Goal: Task Accomplishment & Management: Manage account settings

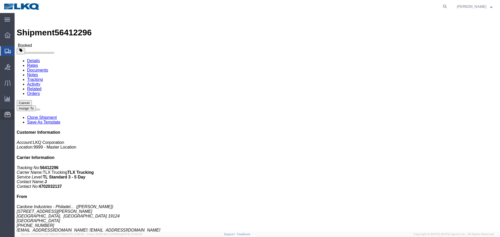
click at [0, 0] on span "Location Appointment" at bounding box center [0, 0] width 0 height 0
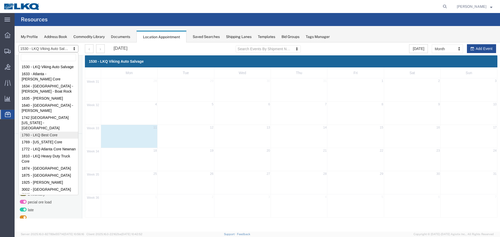
select select "27634"
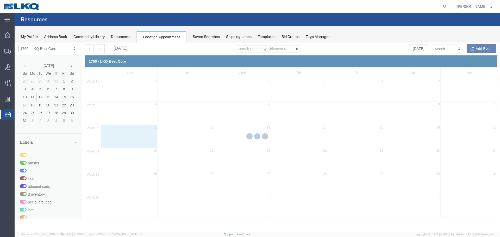
click at [447, 48] on div at bounding box center [257, 136] width 485 height 189
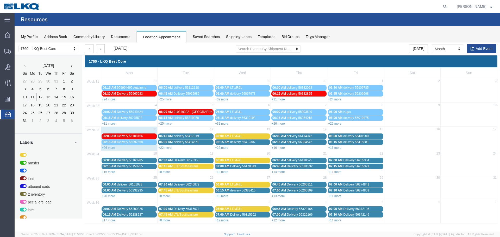
click at [444, 54] on div "August 2025 Search Events By Shipment Number Clear Filter Today Month Month Wee…" at bounding box center [290, 48] width 419 height 13
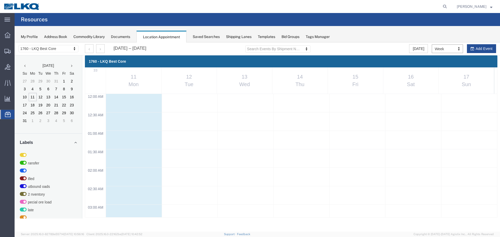
scroll to position [222, 0]
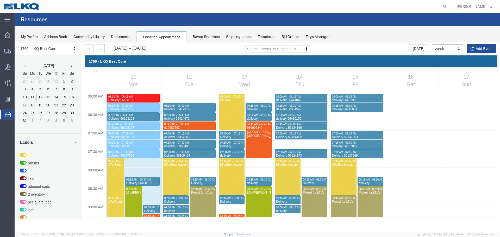
paste input "911052678"
type input "911052678"
click at [383, 34] on div "My Profile Address Book Commodity Library Documents Location Appointment Saved …" at bounding box center [257, 34] width 485 height 16
click at [395, 40] on div "My Profile Address Book Commodity Library Documents Location Appointment Saved …" at bounding box center [257, 34] width 485 height 16
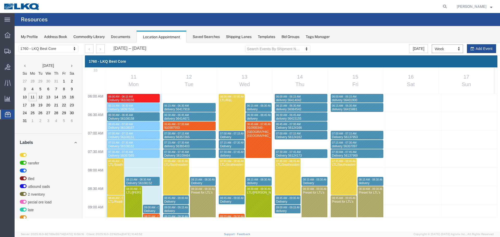
click at [366, 46] on div "Aug 11 – 17, 2025 Search Events By Shipment Number Clear Filter Today Week Mont…" at bounding box center [290, 48] width 419 height 13
click at [361, 39] on div "My Profile Address Book Commodity Library Documents Location Appointment Saved …" at bounding box center [257, 34] width 485 height 16
click at [342, 40] on div "My Profile Address Book Commodity Library Documents Location Appointment Saved …" at bounding box center [257, 34] width 485 height 16
click at [354, 40] on div "My Profile Address Book Commodity Library Documents Location Appointment Saved …" at bounding box center [257, 34] width 485 height 16
click at [352, 30] on div "My Profile Address Book Commodity Library Documents Location Appointment Saved …" at bounding box center [257, 34] width 485 height 16
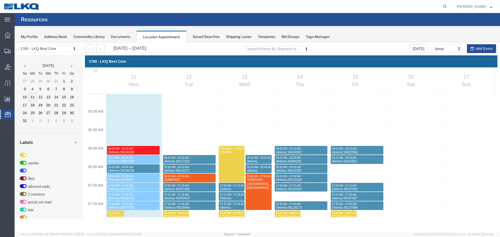
scroll to position [326, 0]
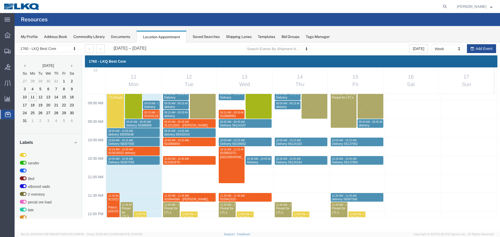
click at [360, 52] on div "Aug 11 – 17, 2025 Search Events By Shipment Number Clear Filter Today Week Mont…" at bounding box center [290, 48] width 419 height 13
click at [367, 11] on agx-global-search at bounding box center [366, 6] width 167 height 13
click at [387, 40] on div "My Profile Address Book Commodity Library Documents Location Appointment Saved …" at bounding box center [257, 34] width 485 height 16
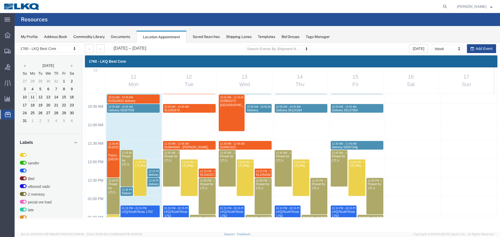
scroll to position [300, 0]
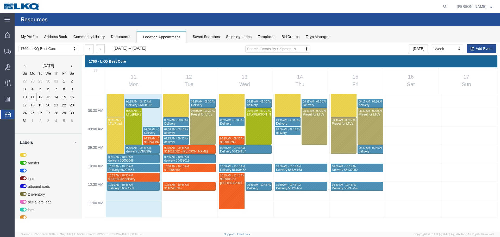
click at [352, 41] on div "My Profile Address Book Commodity Library Documents Location Appointment Saved …" at bounding box center [257, 34] width 485 height 16
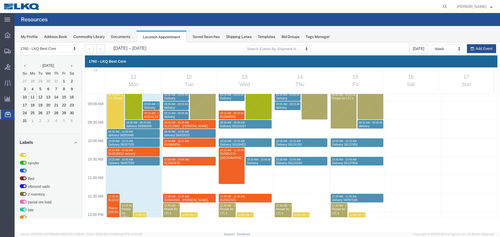
scroll to position [326, 0]
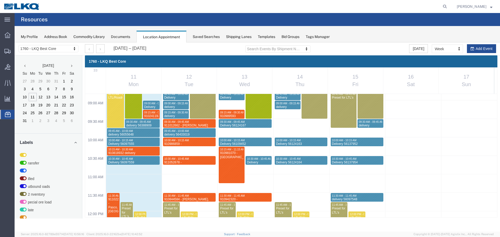
click at [343, 39] on div "My Profile Address Book Commodity Library Documents Location Appointment Saved …" at bounding box center [257, 34] width 485 height 16
click at [444, 6] on icon at bounding box center [444, 6] width 7 height 7
paste input "911052678"
type input "911052678"
click at [402, 33] on div "My Profile Address Book Commodity Library Documents Location Appointment Saved …" at bounding box center [257, 34] width 485 height 16
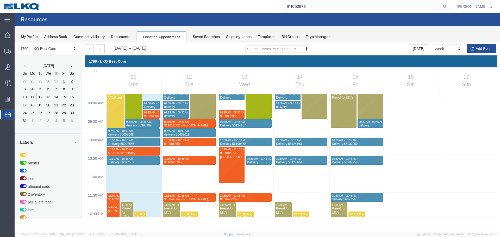
click at [366, 48] on div "Aug 11 – 17, 2025 Search Events By Shipment Number Clear Filter Today Week Mont…" at bounding box center [290, 48] width 419 height 13
click at [373, 42] on div "Aug 11 – 17, 2025 Search Events By Shipment Number Clear Filter Today Week Mont…" at bounding box center [290, 48] width 419 height 13
click at [239, 172] on div at bounding box center [231, 165] width 25 height 36
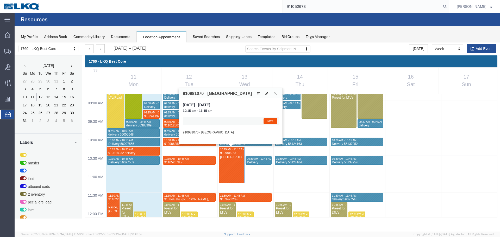
click at [268, 92] on button at bounding box center [266, 93] width 7 height 5
select select "1"
select select "24"
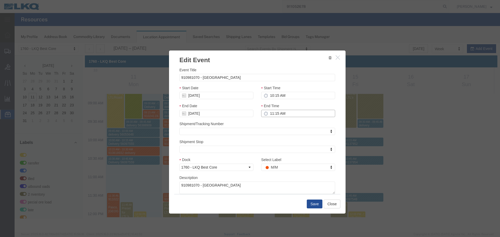
click at [304, 111] on input "11:15 AM" at bounding box center [298, 113] width 74 height 7
type input "10:30 AM"
click at [316, 208] on button "Save" at bounding box center [315, 204] width 16 height 9
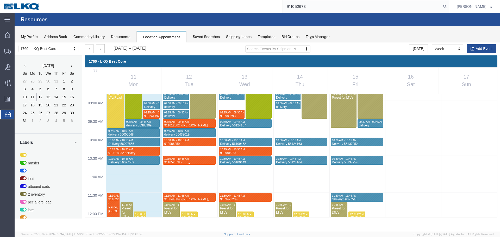
click at [204, 162] on div "911052678 - Zanesville,OH" at bounding box center [189, 167] width 51 height 12
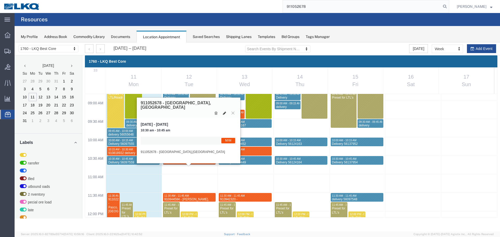
click at [223, 111] on icon at bounding box center [224, 113] width 3 height 4
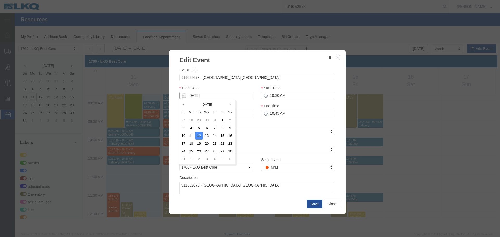
click at [231, 99] on input "[DATE]" at bounding box center [216, 95] width 74 height 7
click at [207, 136] on td "13" at bounding box center [207, 136] width 8 height 8
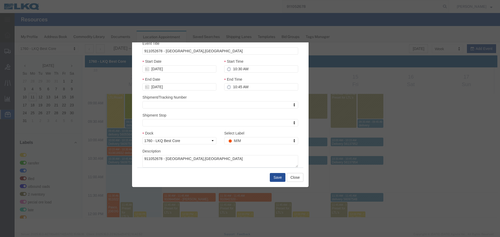
drag, startPoint x: 286, startPoint y: 55, endPoint x: 266, endPoint y: 79, distance: 30.7
click at [249, 42] on html "Location Scheduling 1760 - LKQ Best Core 1530 - LKQ Viking Auto Salvage 1633 - …" at bounding box center [257, 136] width 485 height 189
click at [259, 69] on input "10:30 AM" at bounding box center [261, 68] width 74 height 7
type input "9:45 AM"
click at [265, 85] on input "10:45 AM" at bounding box center [261, 86] width 74 height 7
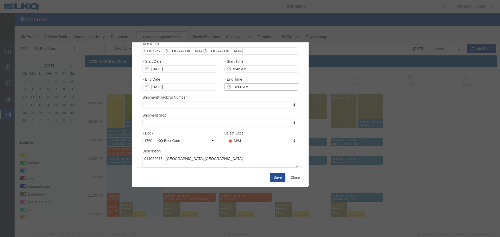
type input "10:00 AM"
click at [279, 175] on button "Save" at bounding box center [278, 177] width 16 height 9
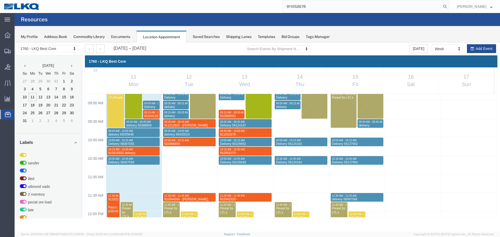
click at [338, 6] on input "911052678" at bounding box center [362, 6] width 158 height 12
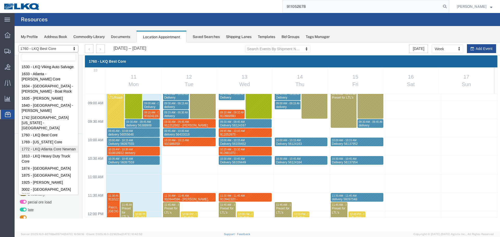
select select "30704"
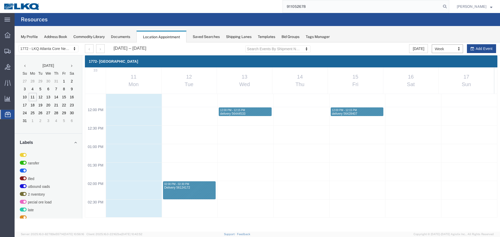
scroll to position [404, 0]
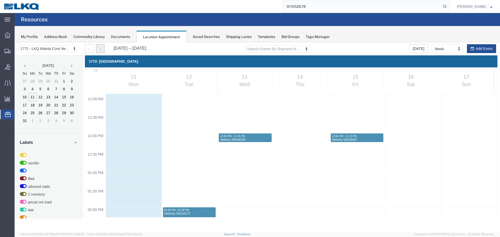
click at [100, 51] on button "button" at bounding box center [100, 48] width 9 height 9
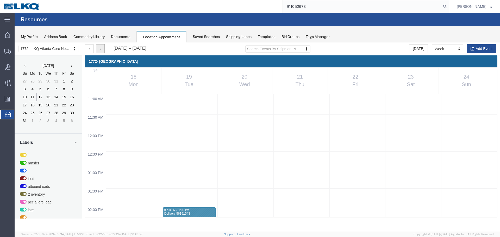
scroll to position [222, 0]
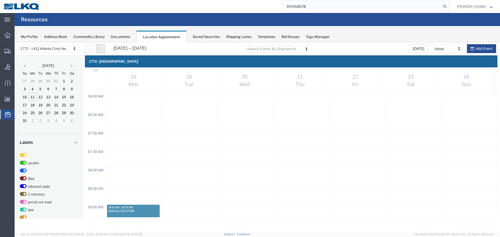
click at [100, 51] on button "button" at bounding box center [100, 48] width 9 height 9
click at [88, 50] on button "button" at bounding box center [89, 48] width 9 height 9
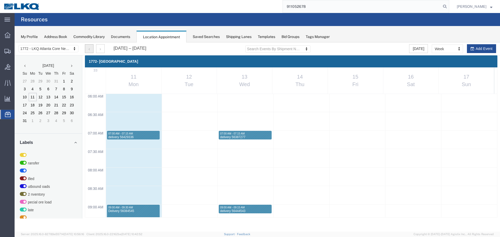
click at [88, 50] on button "button" at bounding box center [89, 48] width 9 height 9
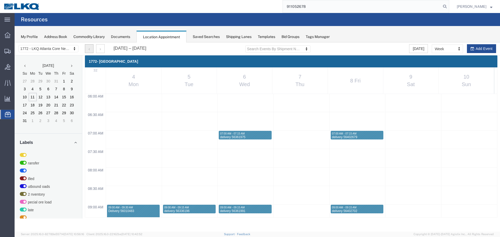
click at [88, 50] on button "button" at bounding box center [89, 48] width 9 height 9
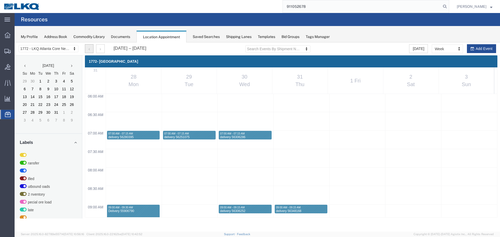
click at [88, 50] on div at bounding box center [257, 136] width 485 height 189
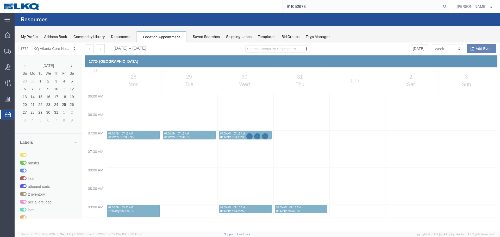
click at [99, 49] on div at bounding box center [257, 136] width 485 height 189
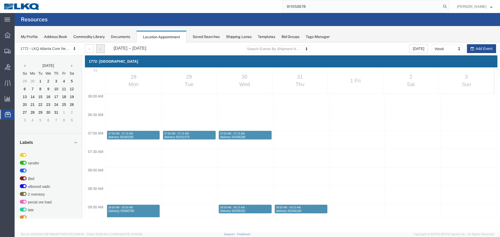
click at [99, 49] on button "button" at bounding box center [100, 48] width 9 height 9
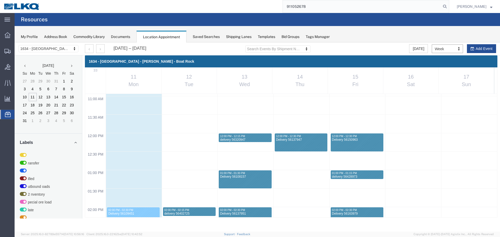
scroll to position [456, 0]
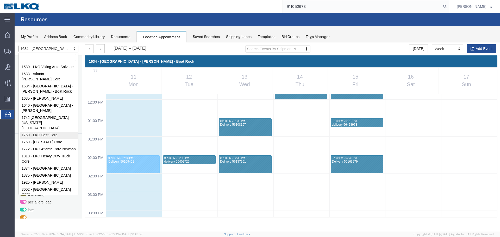
drag, startPoint x: 48, startPoint y: 121, endPoint x: 173, endPoint y: 47, distance: 144.7
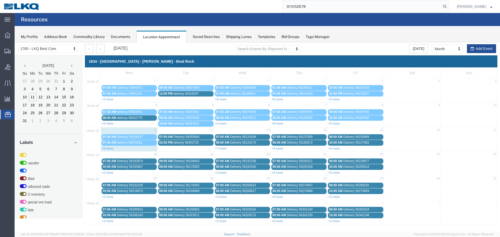
select select "27634"
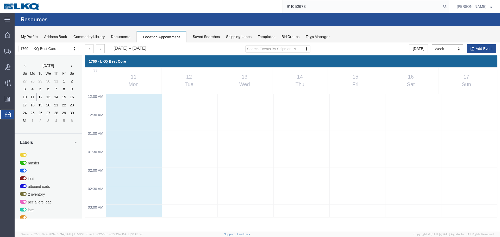
scroll to position [222, 0]
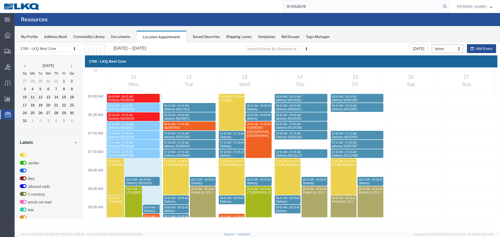
click at [375, 47] on div "Aug 11 – 17, 2025 Search Events By Shipment Number Clear Filter Today Week Mont…" at bounding box center [290, 48] width 419 height 13
select select "1"
select select
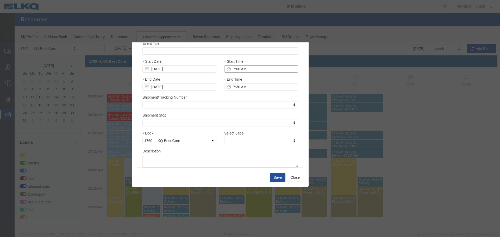
click at [255, 67] on input "7:00 AM" at bounding box center [261, 68] width 74 height 7
click at [173, 50] on input "Event Title" at bounding box center [220, 50] width 156 height 7
paste input "911211864"
type input "911211864"
click at [174, 159] on textarea "Description" at bounding box center [220, 161] width 156 height 12
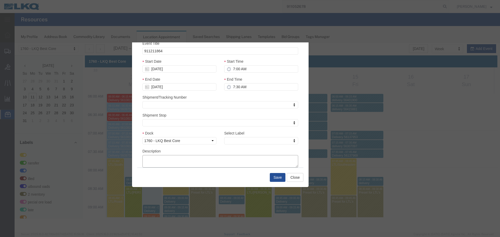
paste textarea "911211864"
type textarea "911211864"
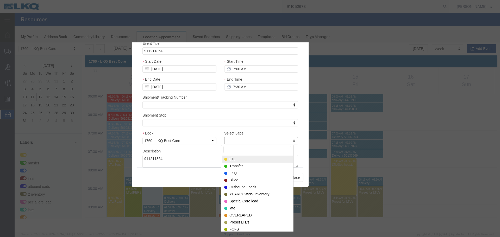
type input "m"
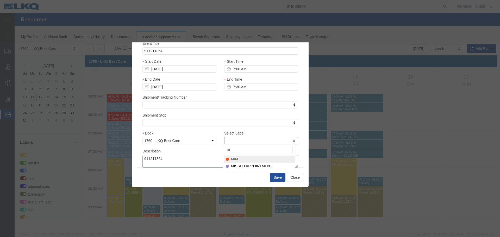
select select "24"
click at [253, 68] on input "7:00 AM" at bounding box center [261, 68] width 74 height 7
type input "7:15 AM"
click at [256, 84] on input "7:30 AM" at bounding box center [261, 86] width 74 height 7
type input "7:30 AM"
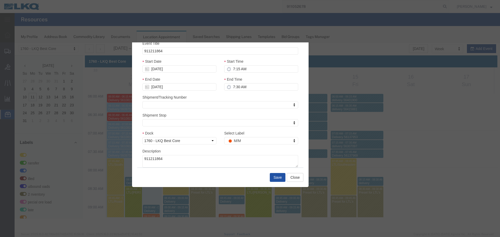
click at [277, 180] on button "Save" at bounding box center [278, 177] width 16 height 9
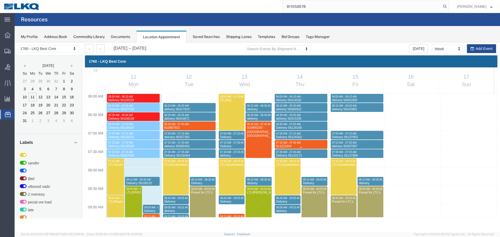
scroll to position [326, 0]
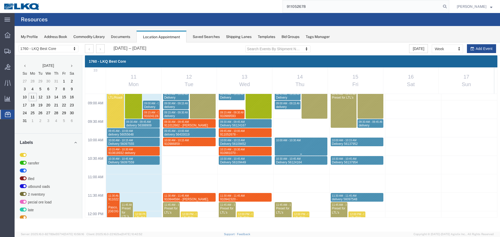
click at [300, 151] on div "12:00 AM 12:30 AM 01:00 AM 01:30 AM 02:00 AM 02:30 AM 03:00 AM 03:30 AM 04:00 A…" at bounding box center [291, 211] width 412 height 887
select select "1"
select select
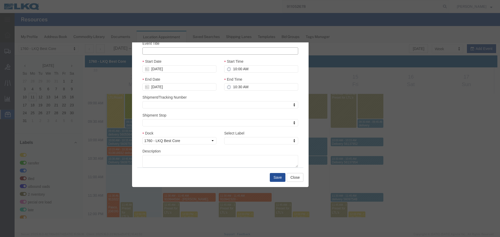
click at [179, 53] on input "Event Title" at bounding box center [220, 50] width 156 height 7
paste input "911212479"
type input "911212479"
click at [168, 166] on textarea "Description" at bounding box center [220, 161] width 156 height 12
paste textarea "911212479"
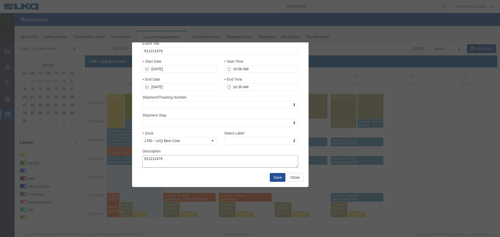
type textarea "911212479"
click at [251, 66] on input "10:00 AM" at bounding box center [261, 68] width 74 height 7
type input "10:15 AM"
click at [247, 87] on input "10:30 AM" at bounding box center [261, 86] width 74 height 7
type input "10:30 AM"
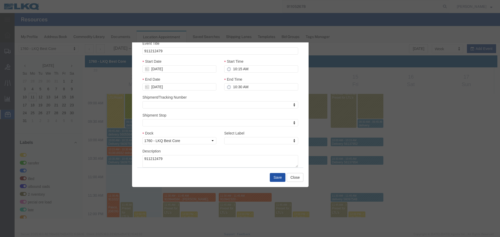
click at [277, 179] on button "Save" at bounding box center [278, 177] width 16 height 9
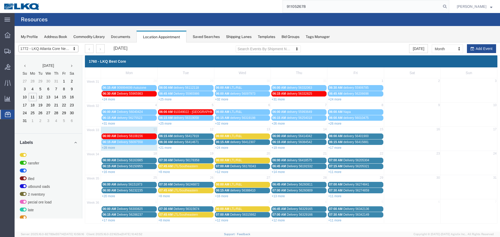
select select "30704"
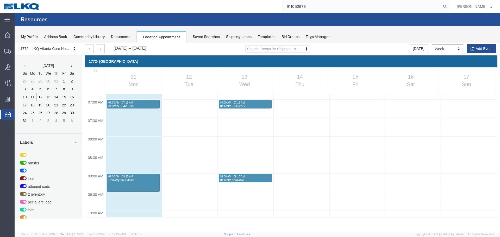
scroll to position [248, 0]
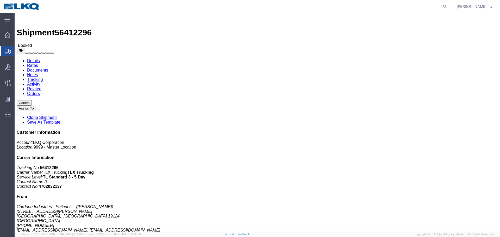
click at [455, 7] on div "[PERSON_NAME]" at bounding box center [474, 6] width 43 height 13
drag, startPoint x: 449, startPoint y: 5, endPoint x: 446, endPoint y: 5, distance: 2.9
click at [448, 5] on nav "[PERSON_NAME]" at bounding box center [252, 6] width 496 height 13
click at [446, 5] on icon at bounding box center [444, 6] width 7 height 7
paste input "56429839"
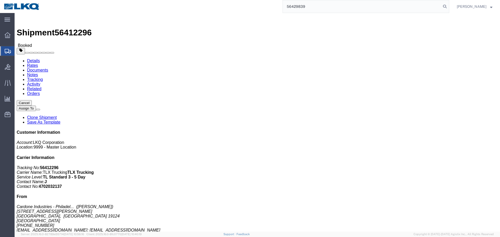
type input "56429839"
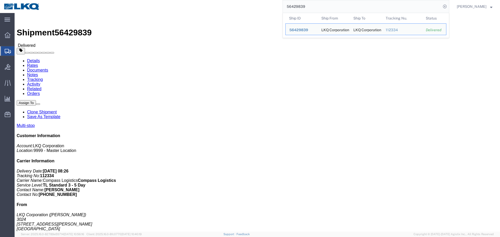
click div "Ship From LKQ Corporation (Cindy) 3024 5995 Hellyer Ave San Jose, CA 95138 Unit…"
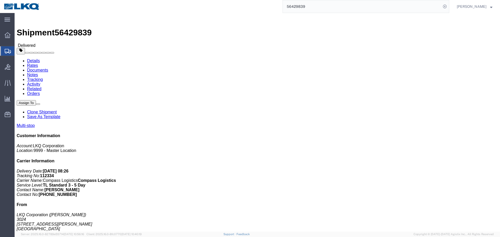
click div "Ship From LKQ Corporation (Cindy) 3024 5995 Hellyer Ave San Jose, CA 95138 Unit…"
click link "Clone Shipment"
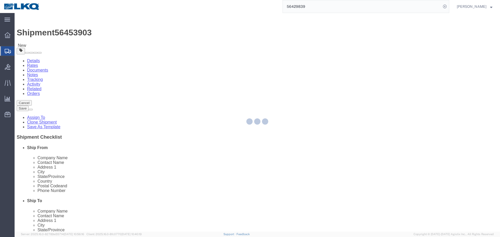
select select "38575"
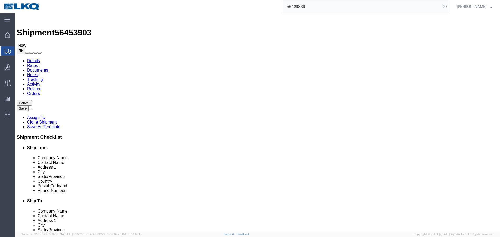
click span "56453903"
copy span "56453903"
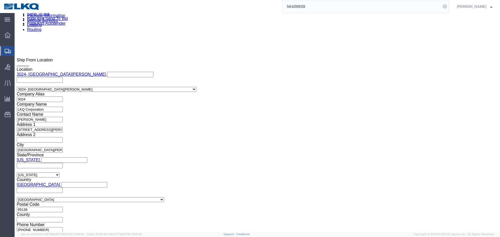
scroll to position [391, 0]
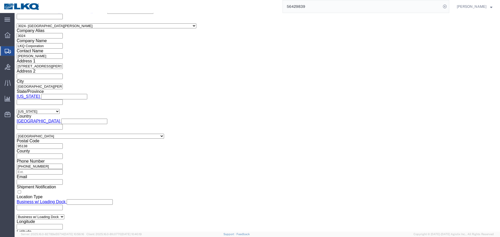
click input "56429839"
paste input "53903"
type input "56453903"
click div "Aug 11 2025 6:55 PM"
click input "6:55 PM"
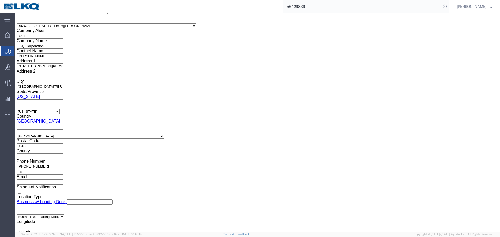
type input "4:00 PM"
click button "Apply"
click div "Aug 11 2025 7:55 PM"
click input "7:55 PM"
type input "5:00 PM"
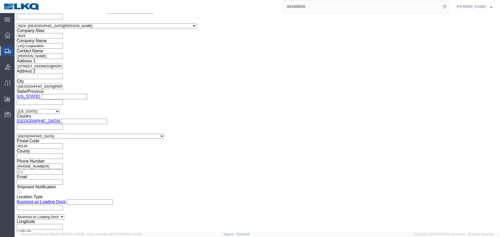
click div "Close Time 5:00 PM Aug 10 2025 7:55 PM - Aug 10 2025 7:55 PM Cancel Apply"
click button "Apply"
click button "Save"
click button "Rate Shipment"
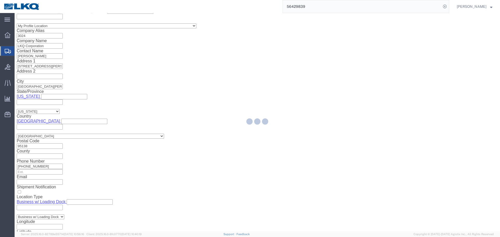
select select "38575"
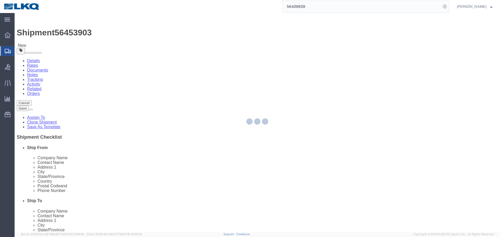
select select "38575"
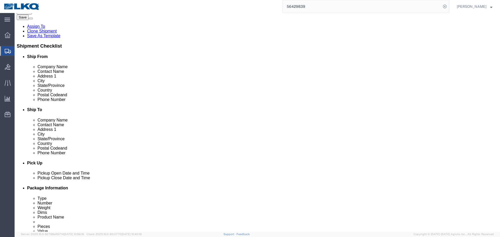
scroll to position [130, 0]
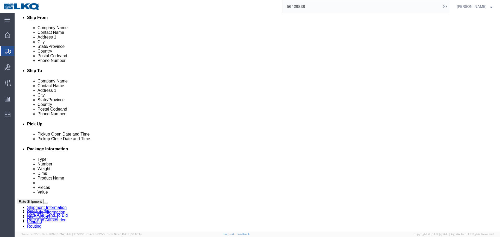
select select "38575"
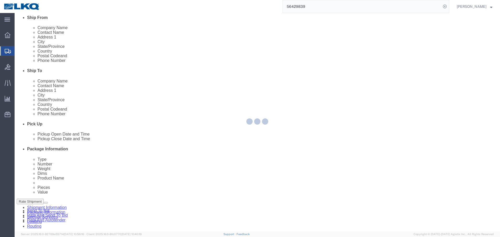
select select "38575"
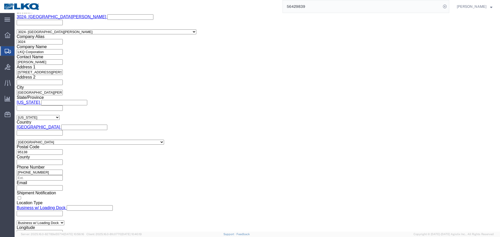
scroll to position [338, 0]
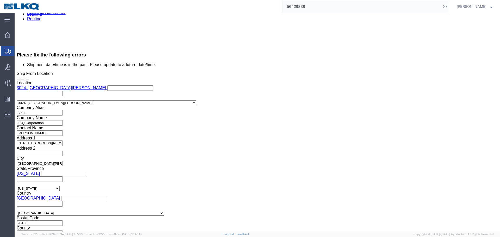
click div "Aug 11 2025 6:56 PM"
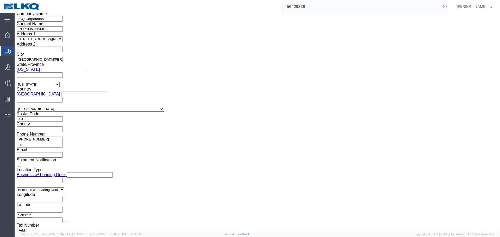
click input "6:56 PM"
type input "04"
click input "4:00 AM"
type input "4:00 PM"
click button "Apply"
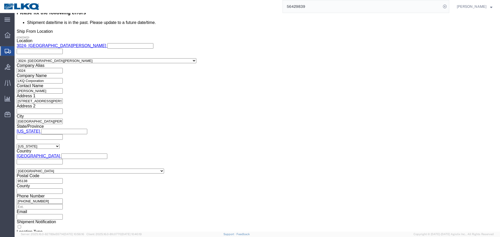
scroll to position [364, 0]
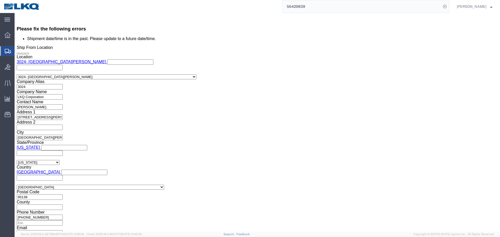
click div "Aug 11 2025 7:56 PM"
click input "7:56 PM"
type input "3:00 PM"
click input "3:00 PM"
type input "5:00 PM"
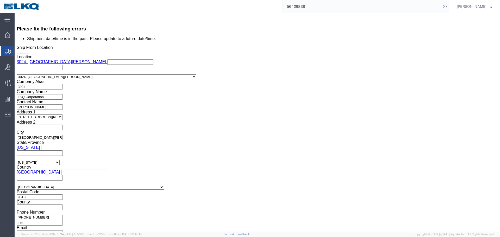
click button "Apply"
click button "Save"
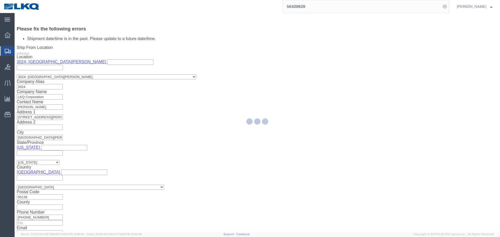
type button "Save"
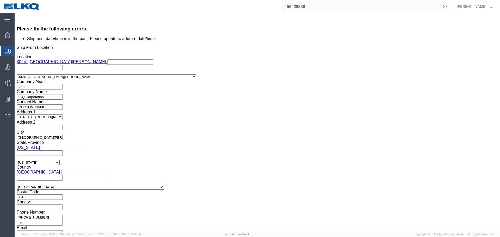
click div
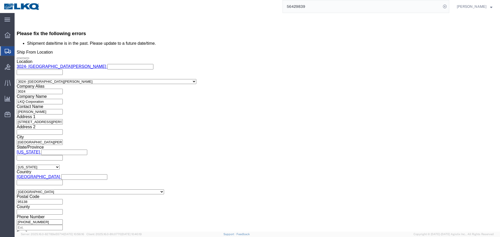
click span
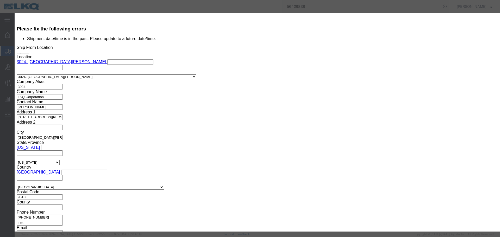
click select "Select Approval Bid Notes Carrier Change Notes Claim Notes Content Hazmat Notes…"
select select "BID_NOTES"
click select "Select Approval Bid Notes Carrier Change Notes Claim Notes Content Hazmat Notes…"
click select "Select Private to Account Private to Vendor Public"
select select "PUBLIC"
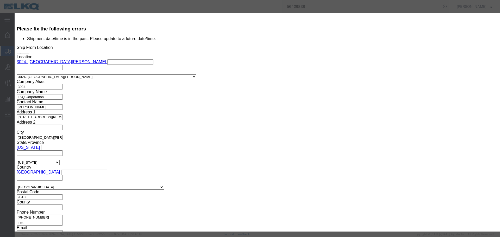
click select "Select Private to Account Private to Vendor Public"
click div "The note"
click textarea
type textarea "load picked up on 08/10"
click button "Save"
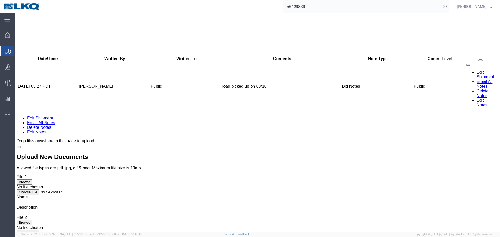
scroll to position [0, 0]
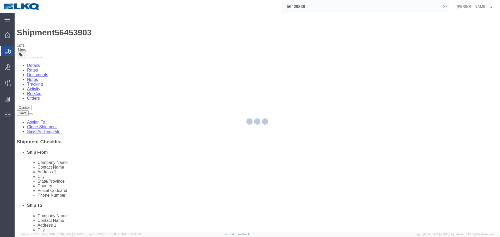
select select "38575"
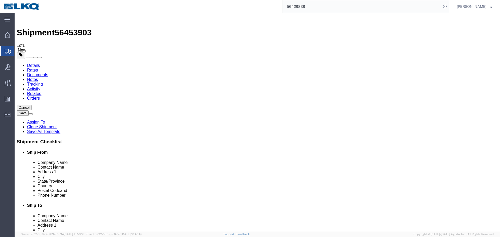
scroll to position [29, 0]
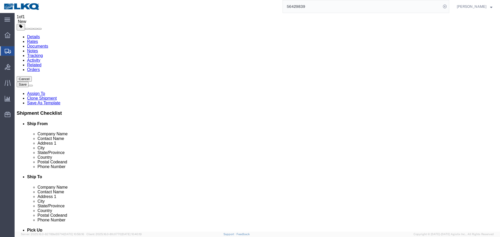
select select "38575"
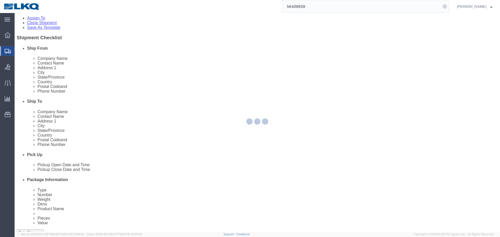
scroll to position [0, 0]
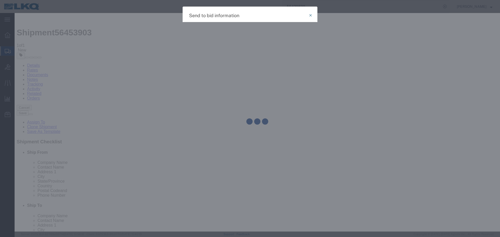
select select "TL"
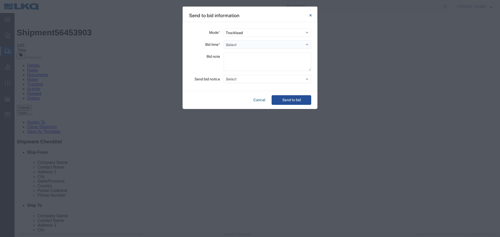
click at [247, 46] on select "Select 30 Min (Rush) 1 Hour (Rush) 2 Hours (Rush) 4 Hours (Rush) 8 Hours (Rush)…" at bounding box center [267, 44] width 87 height 8
click at [235, 80] on div "Mode * Select Small Parcel Truckload Air Rail Less than Truckload Ocean Freight…" at bounding box center [250, 56] width 135 height 69
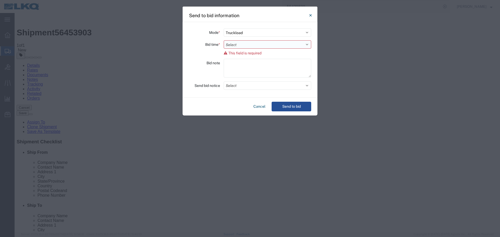
click at [236, 47] on select "Select 30 Min (Rush) 1 Hour (Rush) 2 Hours (Rush) 4 Hours (Rush) 8 Hours (Rush)…" at bounding box center [267, 44] width 87 height 8
select select "4"
click at [224, 40] on select "Select 30 Min (Rush) 1 Hour (Rush) 2 Hours (Rush) 4 Hours (Rush) 8 Hours (Rush)…" at bounding box center [267, 44] width 87 height 8
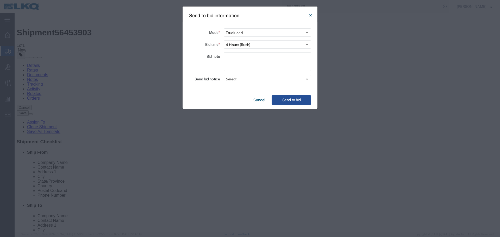
click at [242, 84] on div "Mode * Select Small Parcel Truckload Air Rail Less than Truckload Ocean Freight…" at bounding box center [250, 56] width 135 height 69
click at [242, 83] on button "Select" at bounding box center [267, 79] width 87 height 8
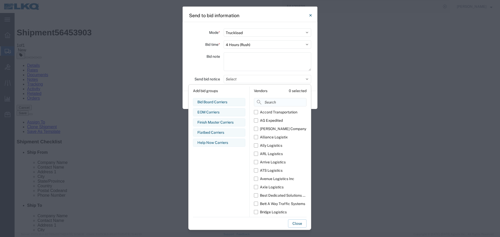
click at [264, 100] on input at bounding box center [280, 102] width 53 height 8
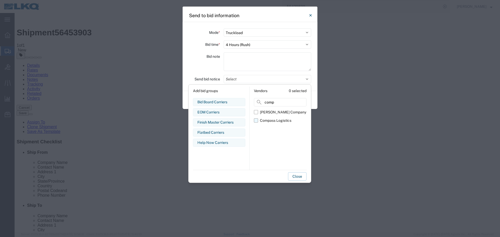
type input "comp"
click at [267, 121] on div "Compass Logistics" at bounding box center [276, 120] width 32 height 5
click at [0, 0] on input "Compass Logistics" at bounding box center [0, 0] width 0 height 0
click at [205, 68] on div "Bid note" at bounding box center [204, 62] width 31 height 20
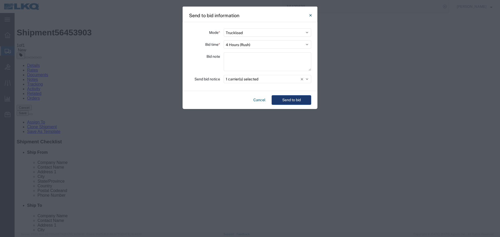
click at [296, 98] on button "Send to bid" at bounding box center [292, 100] width 40 height 10
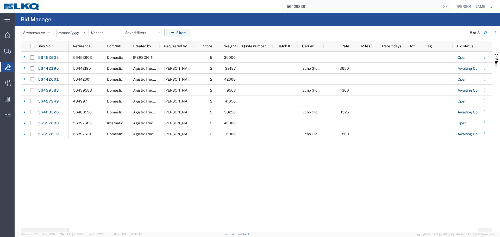
click at [331, 8] on input "56429839" at bounding box center [362, 6] width 158 height 12
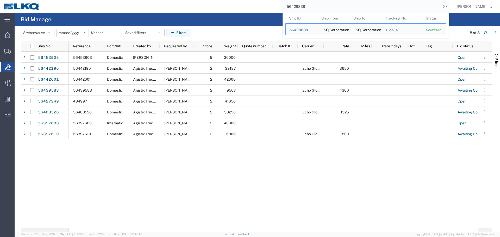
paste input "5511"
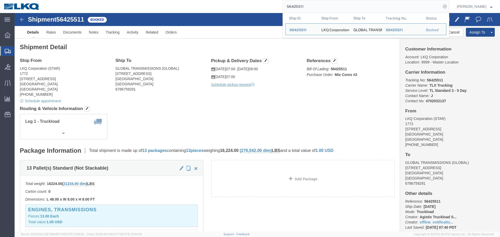
click h4 "Routing & Vehicle Information"
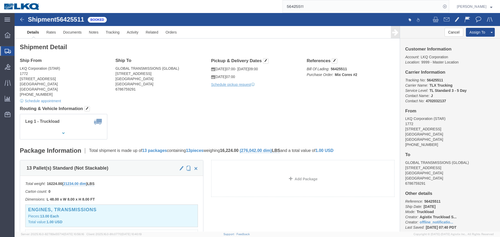
click h4 "Routing & Vehicle Information"
click div "Ship From LKQ Corporation (STAR) 1772 32 Dart Rd Newnan, GA 30265 United States…"
click div "Shipment Detail Ship From LKQ Corporation (STAR) 1772 32 Dart Rd Newnan, GA 302…"
click div "Leg 1 - Truckload Vehicle 1: Standard Dry Van (53 Feet) Number of trucks: 1"
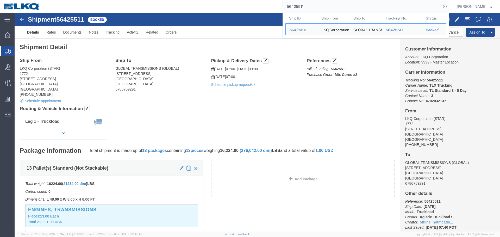
click at [359, 7] on input "56425511" at bounding box center [362, 6] width 158 height 12
paste input "53903"
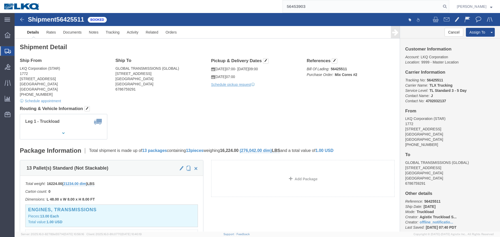
type input "56453903"
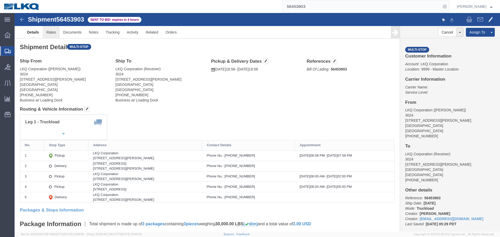
click link "Rates"
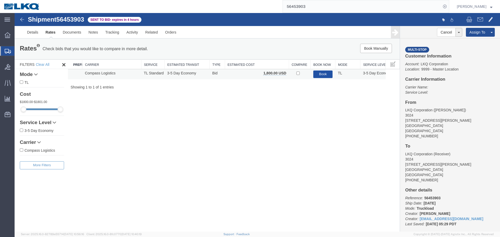
click at [322, 76] on button "Book" at bounding box center [323, 75] width 20 height 8
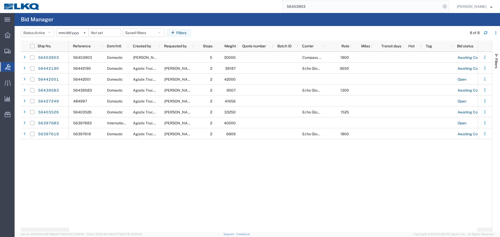
click at [373, 1] on input "56453903" at bounding box center [362, 6] width 158 height 12
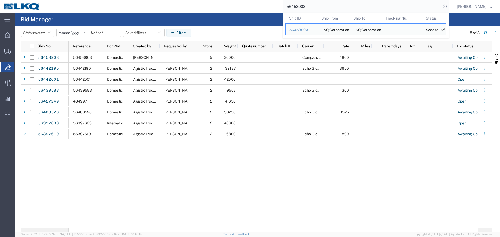
paste input "39946"
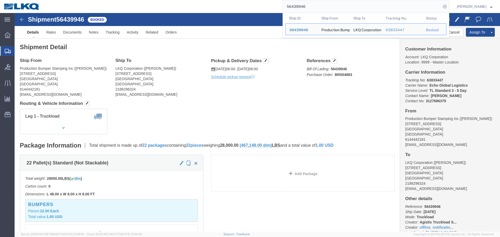
click div "Ship From Production Bumper Stamping Inc (Dominic Omotto) 2301 Fairwood Ave Col…"
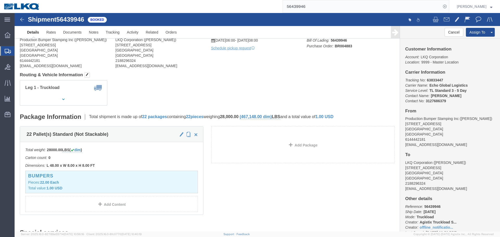
scroll to position [26, 0]
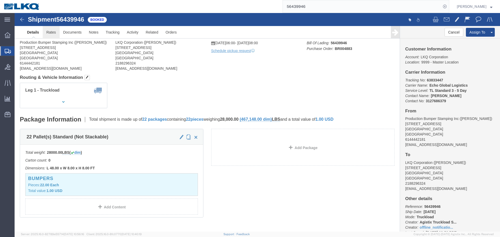
click link "Rates"
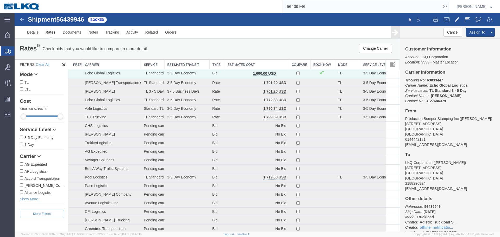
click at [264, 63] on th "Estimated Cost" at bounding box center [257, 65] width 64 height 10
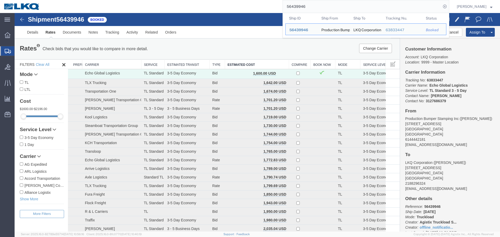
click at [342, 7] on input "56439946" at bounding box center [362, 6] width 158 height 12
paste input "5389"
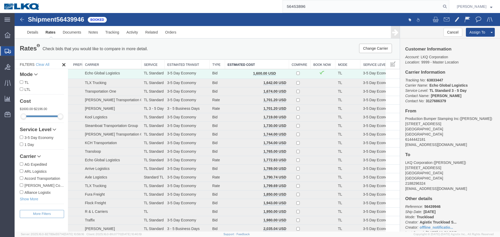
type input "56453896"
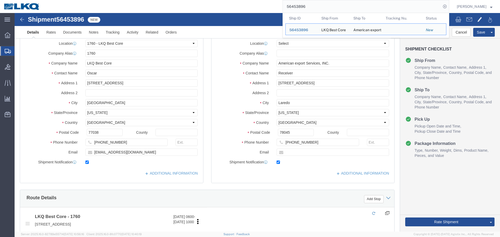
click div "Shipment 56453896 New Details Rates Documents Notes Tracking Activity Related O…"
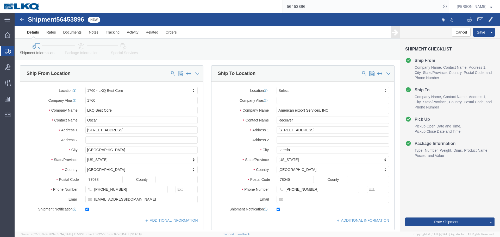
select select "27634"
select select
click button "Rate Shipment"
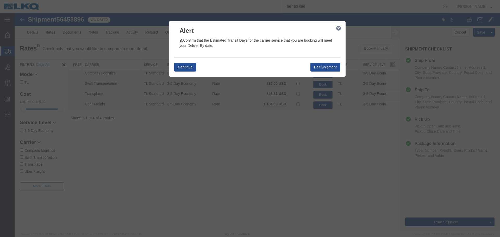
click at [338, 29] on icon "button" at bounding box center [338, 28] width 5 height 4
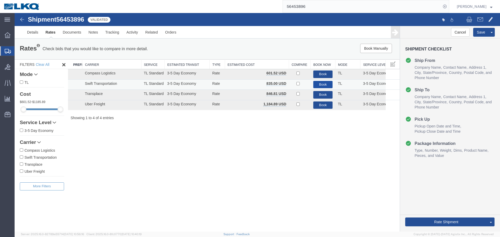
click at [323, 83] on button "Book" at bounding box center [323, 85] width 20 height 8
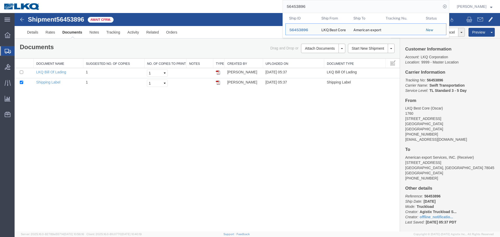
click at [328, 8] on input "56453896" at bounding box center [362, 6] width 158 height 12
paste input "8"
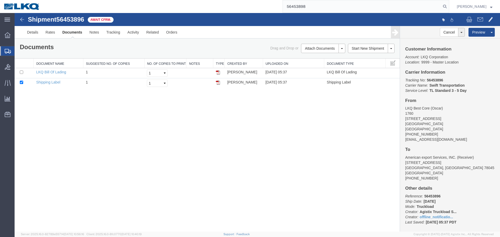
type input "56453898"
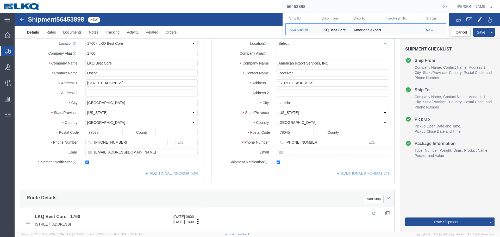
click div "Postal Code 78045"
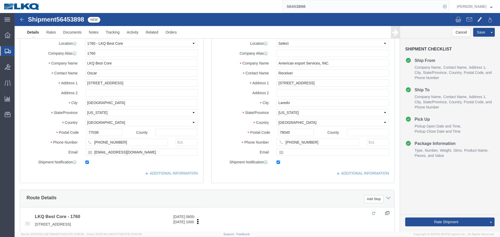
select select "27634"
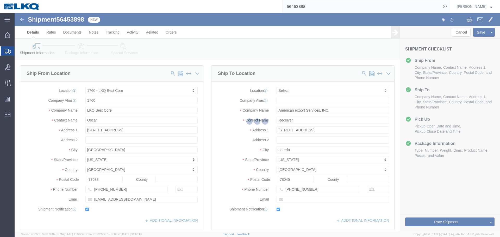
scroll to position [182, 0]
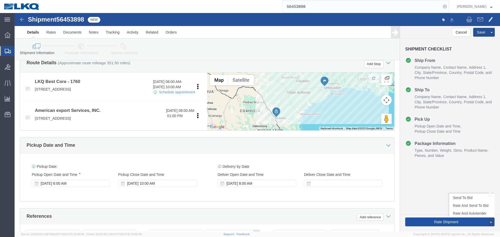
click button "Rate Shipment"
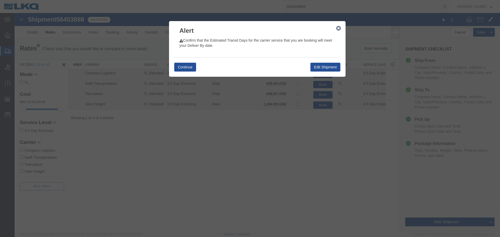
click at [337, 31] on button "button" at bounding box center [338, 28] width 7 height 7
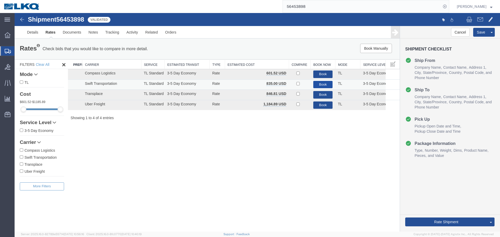
click at [320, 84] on button "Book" at bounding box center [323, 85] width 20 height 8
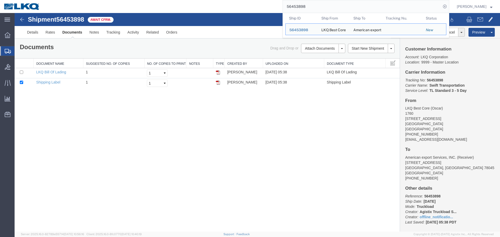
click at [350, 6] on input "56453898" at bounding box center [362, 6] width 158 height 12
paste input "901"
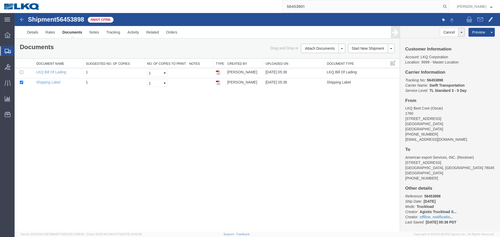
type input "56453901"
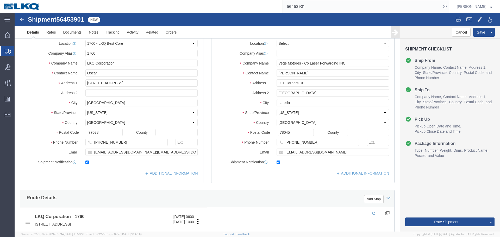
click div
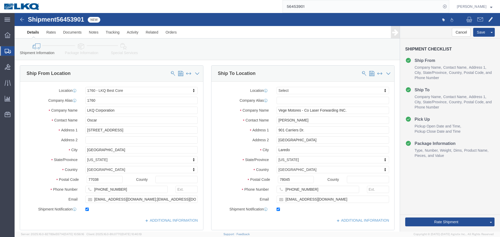
select select "27634"
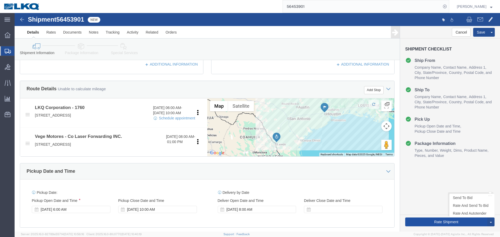
click button "Rate Shipment"
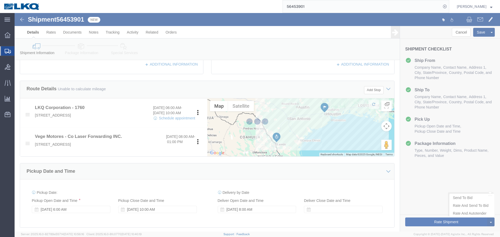
type button "Rate Shipment"
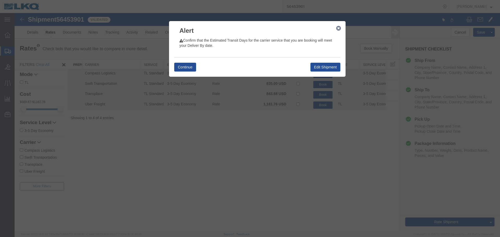
click at [341, 29] on button "button" at bounding box center [338, 28] width 7 height 7
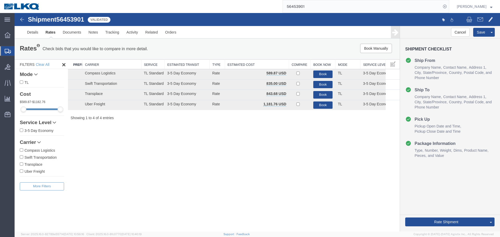
click at [199, 140] on div "Shipment 56453901 4 of 4 Validated Details Rates Documents Notes Tracking Activ…" at bounding box center [257, 122] width 485 height 219
click at [323, 92] on button "Book" at bounding box center [323, 95] width 20 height 8
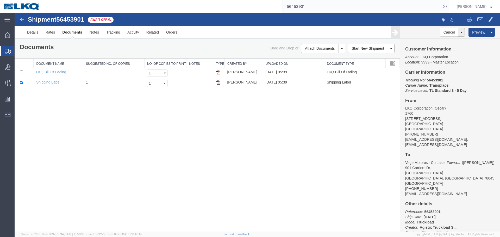
click at [248, 153] on div "Shipment 56453901 2 of 2 Await Cfrm. Details Rates Documents Notes Tracking Act…" at bounding box center [257, 122] width 485 height 219
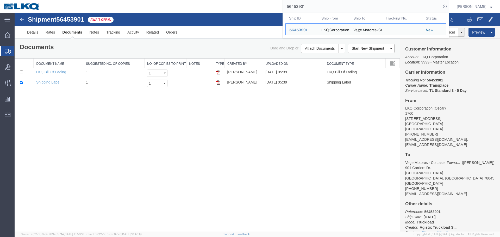
click at [345, 1] on input "56453901" at bounding box center [362, 6] width 158 height 12
paste input "333533"
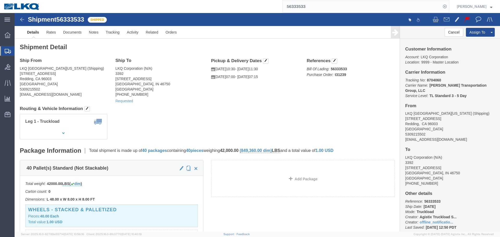
click at [318, 8] on input "56333533" at bounding box center [362, 6] width 158 height 12
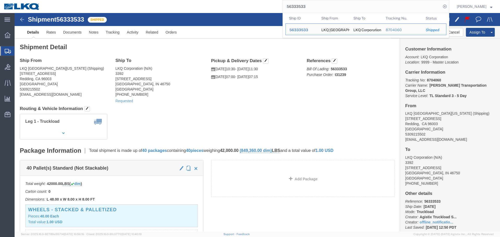
click at [343, 8] on input "56333533" at bounding box center [362, 6] width 158 height 12
paste input "16564"
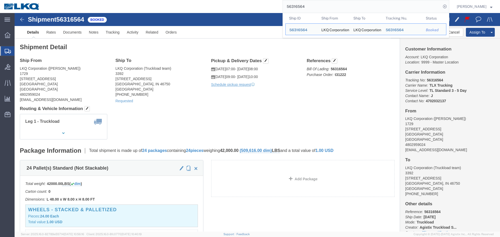
paste input "07097"
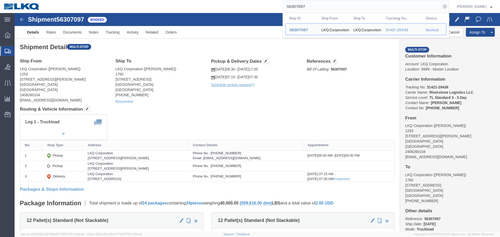
click h4 "Routing & Vehicle Information"
click at [391, 10] on input "56307097" at bounding box center [362, 6] width 158 height 12
paste input "10815"
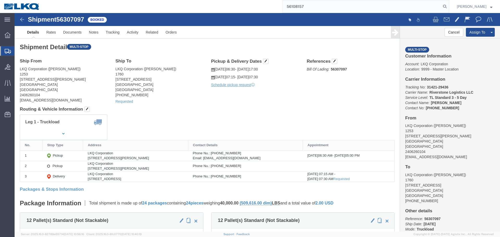
type input "56108157"
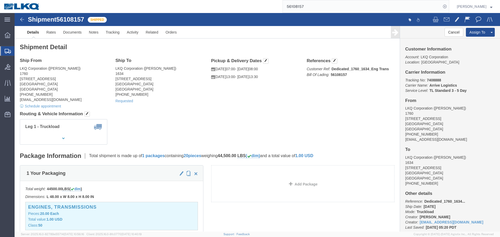
click h4 "Routing & Vehicle Information"
click span
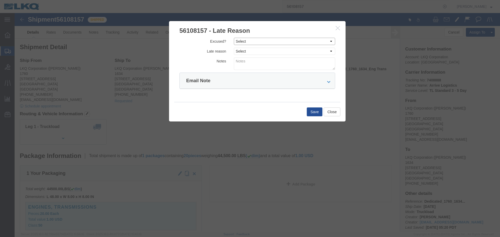
click select "Select Excused Not Excused"
select select "NOT_EXCUSED"
click select "Select Excused Not Excused"
click select "Select Bad Carrier Data Carrier Admin Error Delay Accident Driver Error Lack of…"
select select "DRIVER_ERROR"
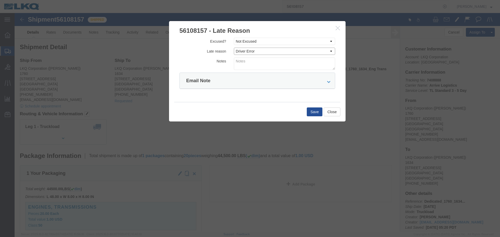
click select "Select Bad Carrier Data Carrier Admin Error Delay Accident Driver Error Lack of…"
click textarea
click textarea "08/"
type textarea "08/08 pickup"
click button "Save"
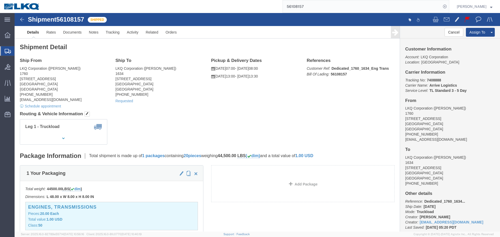
click at [341, 10] on input "56108157" at bounding box center [362, 6] width 158 height 12
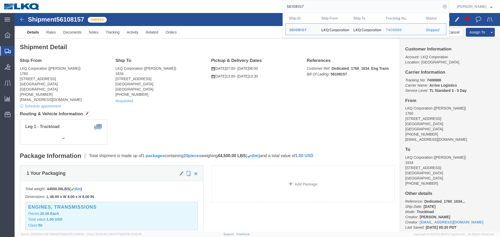
paste input "425511"
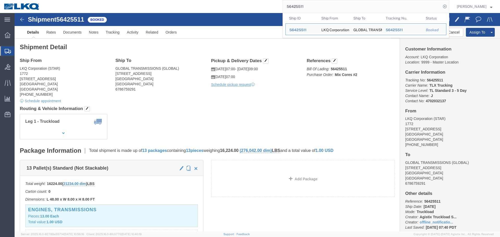
click h4 "Routing & Vehicle Information"
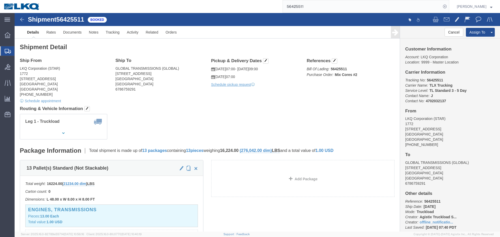
click at [348, 2] on input "56425511" at bounding box center [362, 6] width 158 height 12
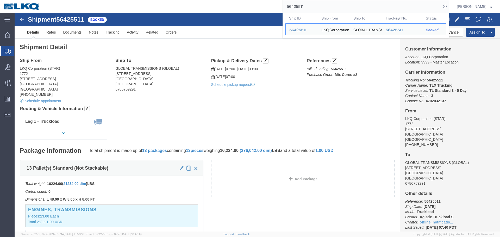
paste input "44533"
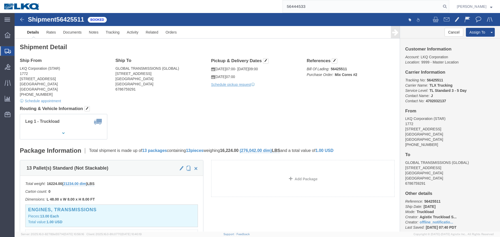
type input "56444533"
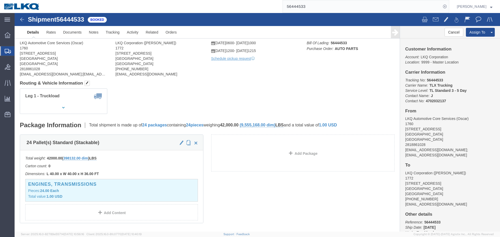
click div "Leg 1 - Truckload Vehicle 1: Standard Dry Van (53 Feet) Number of trucks: 1"
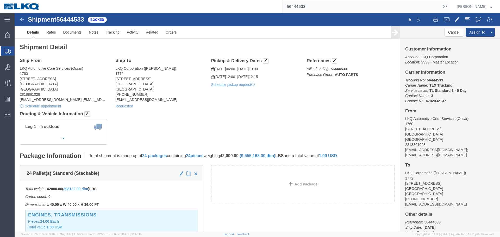
click div "Ship From LKQ Automotive Core Services (Oscar) 1760 [STREET_ADDRESS] 2818861028…"
click link "Requested"
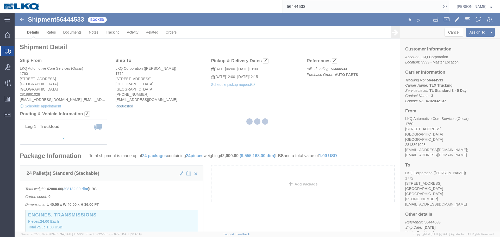
select select
select select "15"
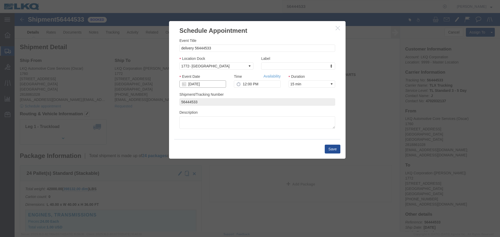
click input "[DATE]"
click td "12"
click button "Save"
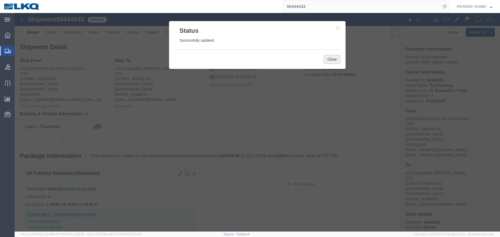
click button "Close"
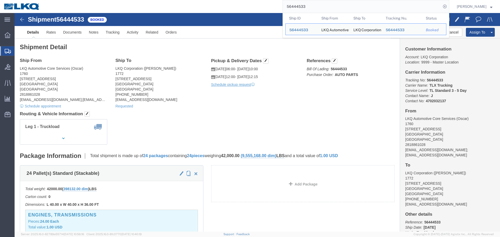
click at [335, 11] on input "56444533" at bounding box center [362, 6] width 158 height 12
paste input "25511"
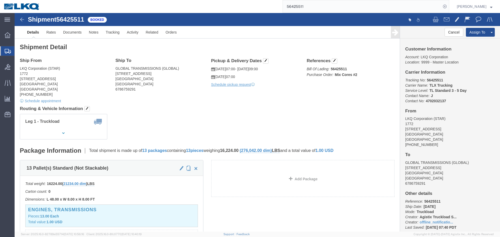
click h4 "Routing & Vehicle Information"
click at [316, 7] on input "56425511" at bounding box center [362, 6] width 158 height 12
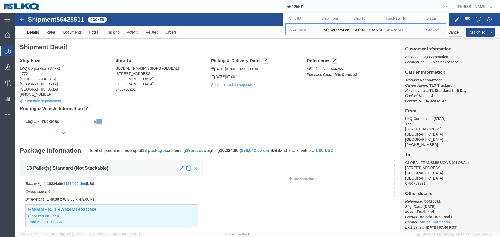
paste input "13513"
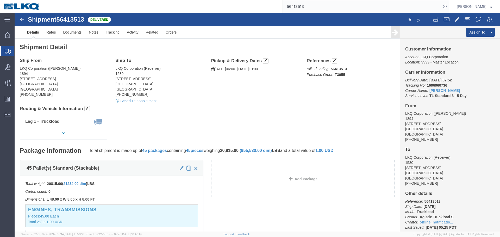
click div "Ship From LKQ Corporation ([PERSON_NAME]) [STREET_ADDRESS] [PHONE_NUMBER] Ship …"
click div "Shipment Detail Ship From LKQ Corporation ([PERSON_NAME]) [STREET_ADDRESS] [PHO…"
click at [297, 10] on input "56413513" at bounding box center [362, 6] width 158 height 12
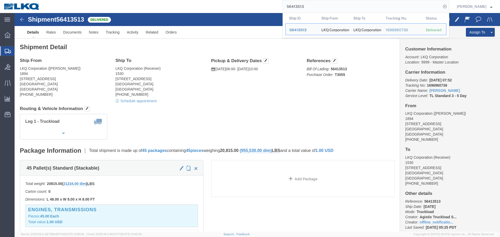
paste input "4454"
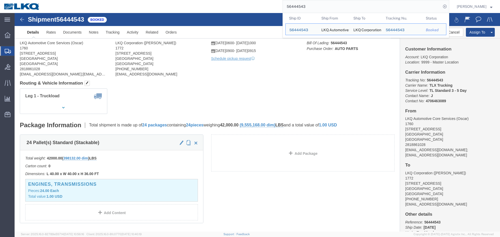
click div "Leg 1 - Truckload Vehicle 1: Standard Dry Van (53 Feet) Number of trucks: 1"
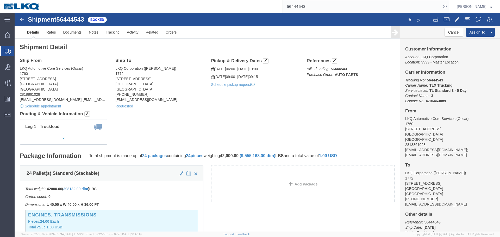
click div "Shipment Detail Ship From LKQ Automotive Core Services (Oscar) 1760 [STREET_ADD…"
click div "Ship From LKQ Automotive Core Services (Oscar) 1760 [STREET_ADDRESS] 2818861028…"
click at [316, 4] on input "56444543" at bounding box center [362, 6] width 158 height 12
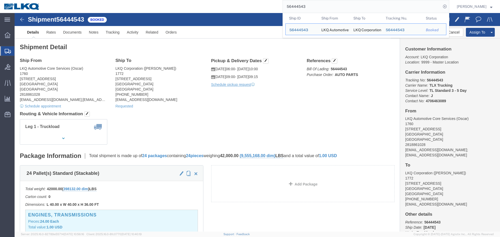
paste input "56454023"
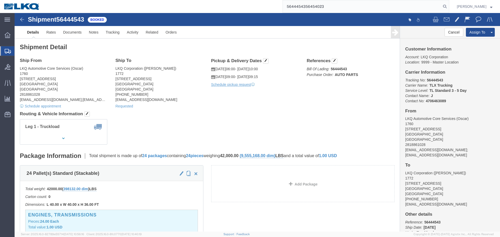
paste input "search"
type input "56454023"
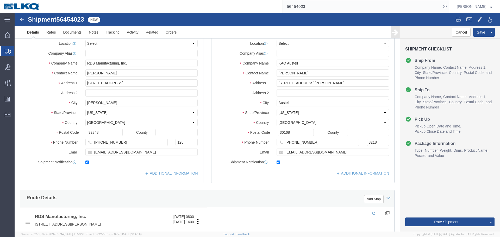
click at [413, 5] on input "56454023" at bounding box center [362, 6] width 158 height 12
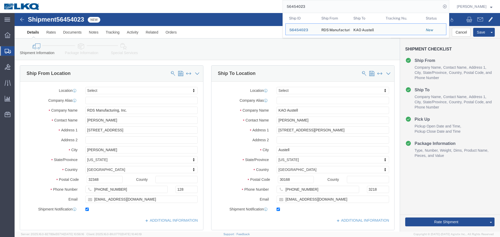
click div "Shipment Information Package Information Special Services Loading Routing"
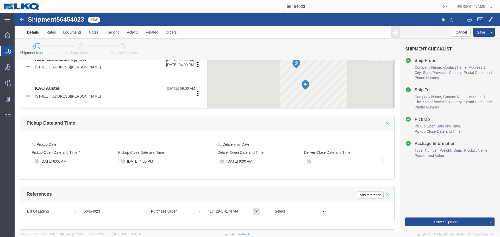
scroll to position [260, 0]
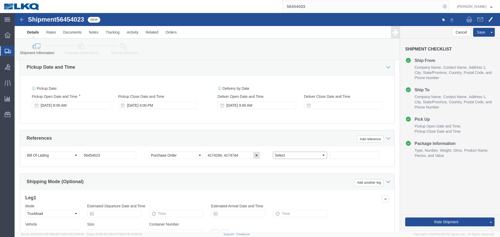
click select "Select Account Type Activity ID Airline Appointment Number ASN Batch Request # …"
select select "PRONUMBER"
click select "Select Account Type Activity ID Airline Appointment Number ASN Batch Request # …"
click input "text"
paste input "484915"
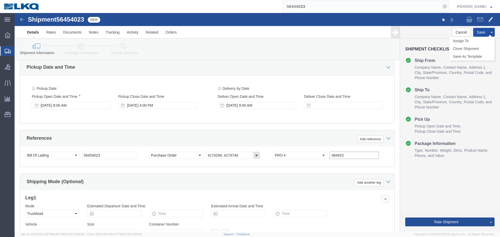
type input "484915"
click button "Save"
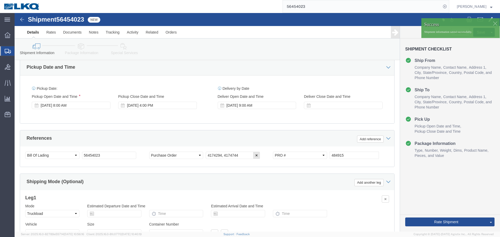
click div
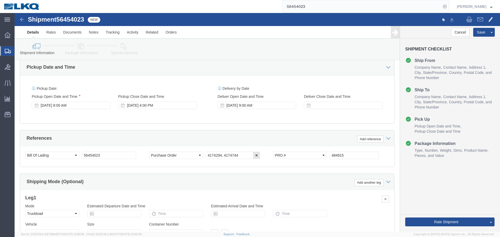
click div "Please fix the following errors Ship From Location Location Select Select My Pr…"
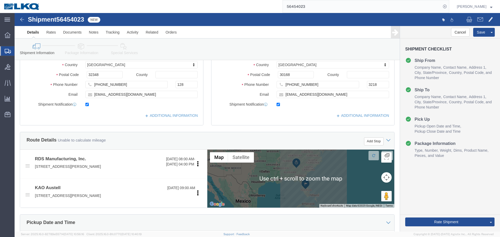
scroll to position [130, 0]
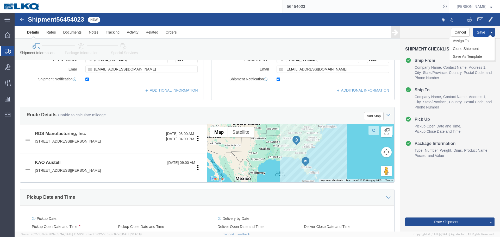
click button "Save"
type button "Save"
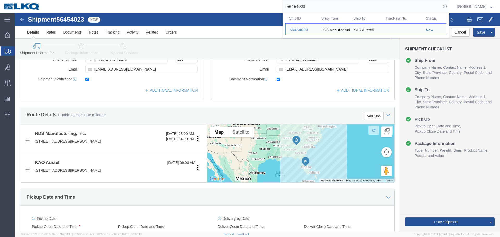
click at [363, 11] on input "56454023" at bounding box center [362, 6] width 158 height 12
paste input "44236"
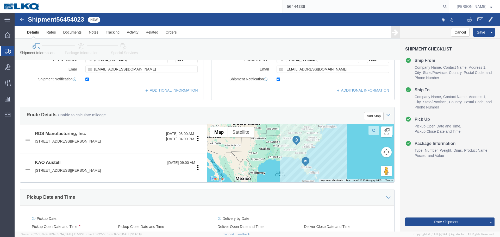
type input "56444236"
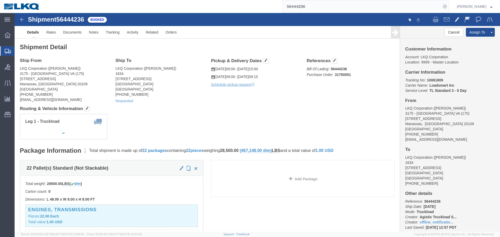
click div "Ship From LKQ Corporation ([PERSON_NAME]) 3175 - [GEOGRAPHIC_DATA] [GEOGRAPHIC_…"
click h4 "Routing & Vehicle Information"
click div "Leg 1 - Truckload Vehicle 1: Standard Dry Van (53 Feet) Number of trucks: 1"
click link "Requested"
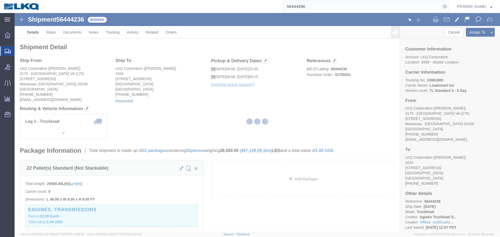
select select
select select "15"
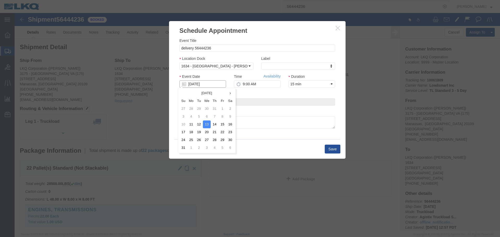
click input "[DATE]"
click td "12"
click input "9:00 AM"
click input "14"
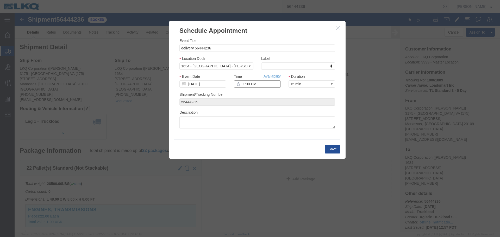
type input "1:00 PM"
click button "Save"
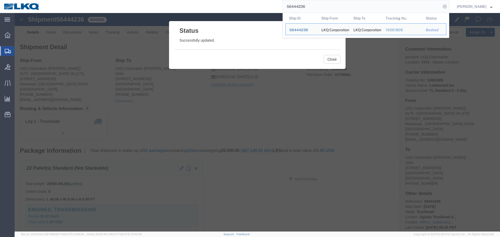
click at [347, 4] on input "56444236" at bounding box center [362, 6] width 158 height 12
click button "Close"
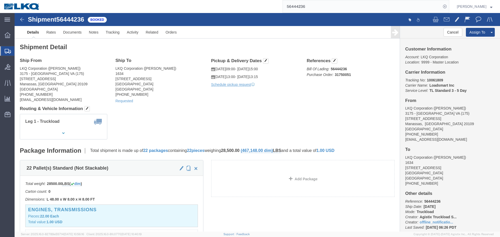
click at [388, 4] on input "56444236" at bounding box center [362, 6] width 158 height 12
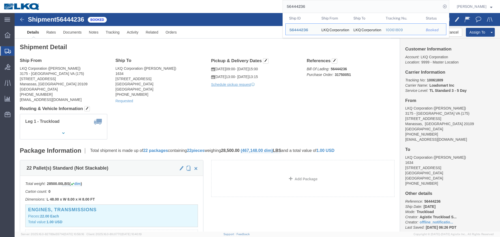
paste input "39862"
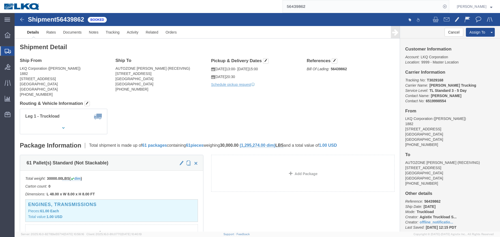
click div "Leg 1 - Truckload Vehicle 1: Standard Dry Van (53 Feet) Number of trucks: 1"
click div "Ship From LKQ Corporation ([PERSON_NAME]) 1882 [STREET_ADDRESS] [PHONE_NUMBER] …"
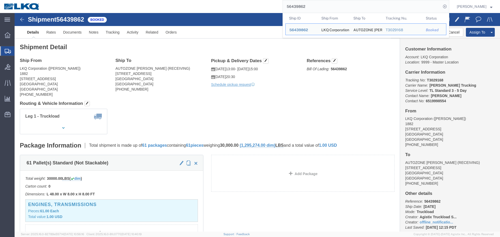
click at [392, 5] on input "56439862" at bounding box center [362, 6] width 158 height 12
paste input "370706"
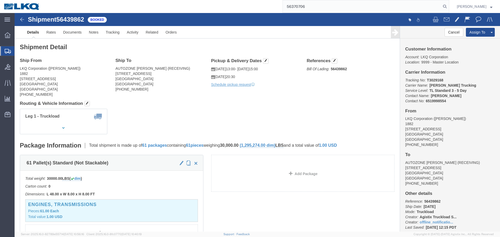
type input "56370706"
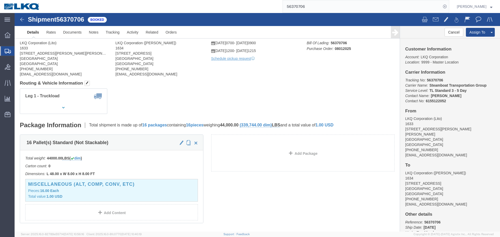
click div "Leg 1 - Truckload Vehicle 1: Standard Dry Van (53 Feet) Number of trucks: 1"
